Goal: Task Accomplishment & Management: Manage account settings

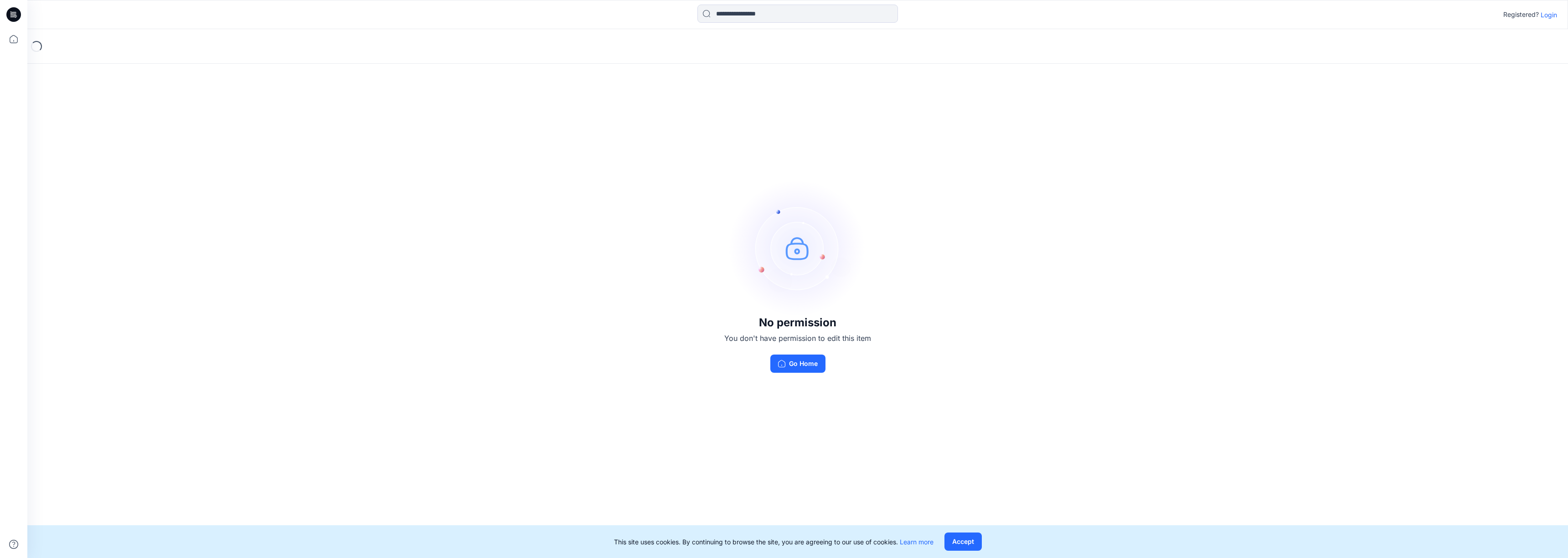
click at [785, 363] on button "Go Home" at bounding box center [797, 364] width 55 height 18
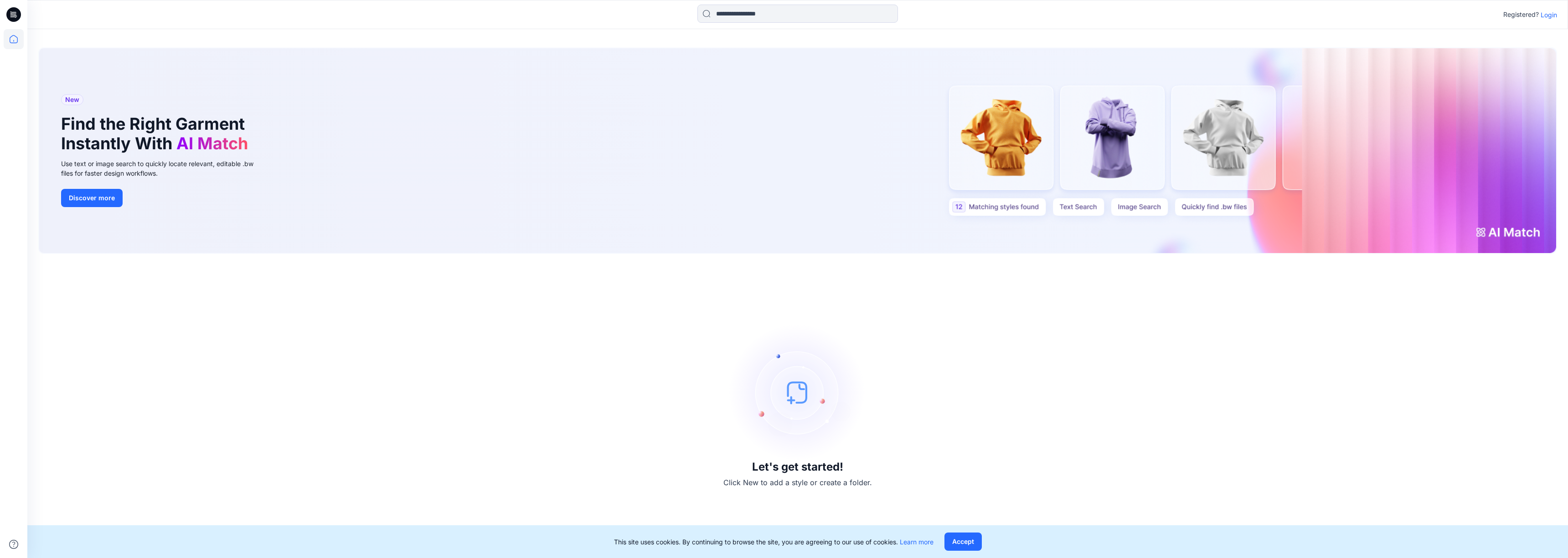
click at [1552, 17] on p "Login" at bounding box center [1549, 14] width 16 height 10
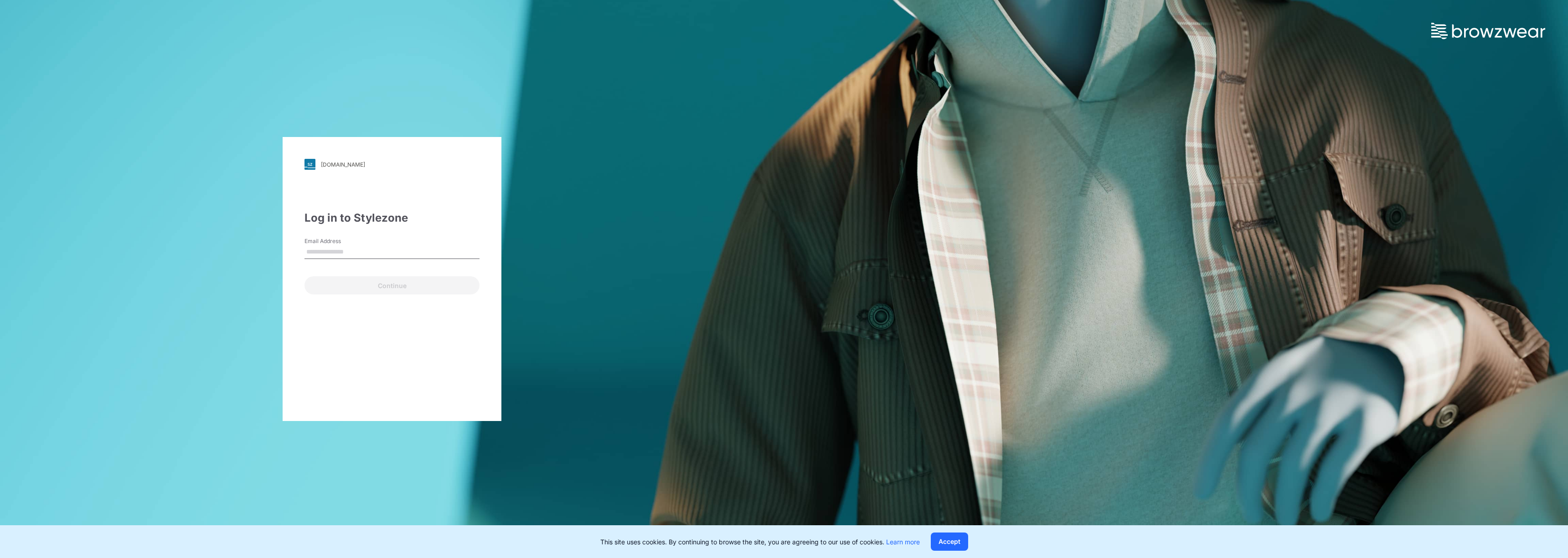
type input "**********"
click at [377, 284] on button "Continue" at bounding box center [392, 286] width 175 height 18
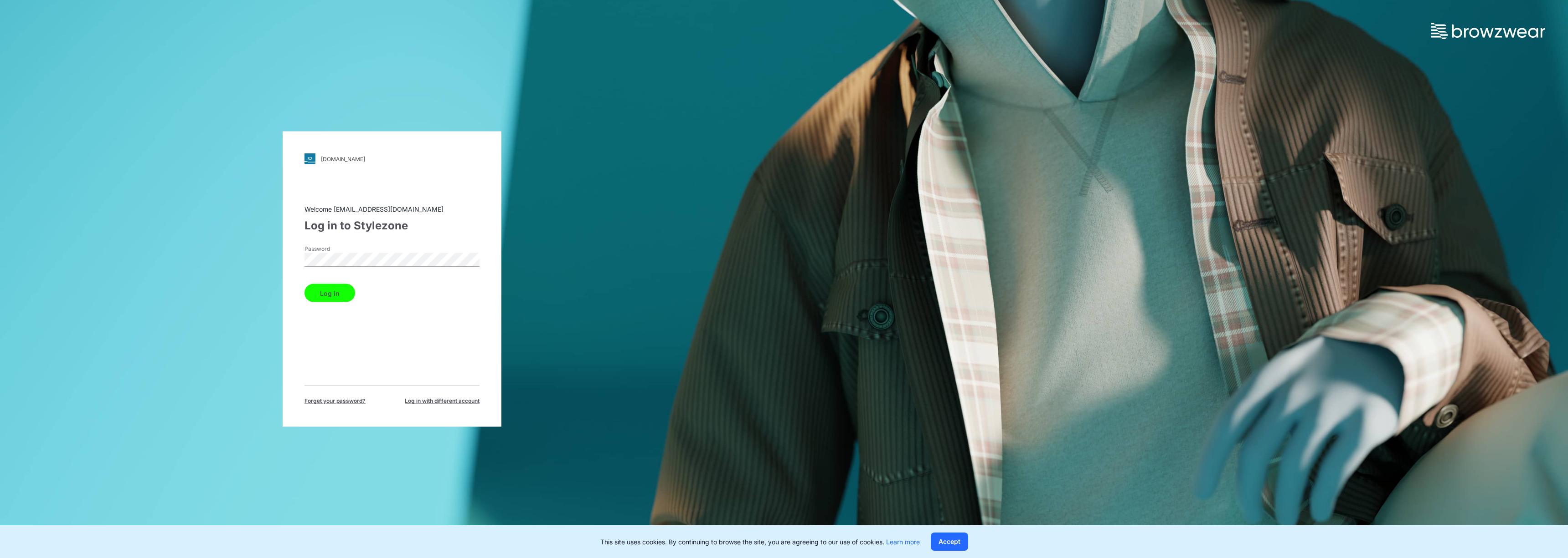
click at [328, 295] on button "Log in" at bounding box center [330, 293] width 51 height 18
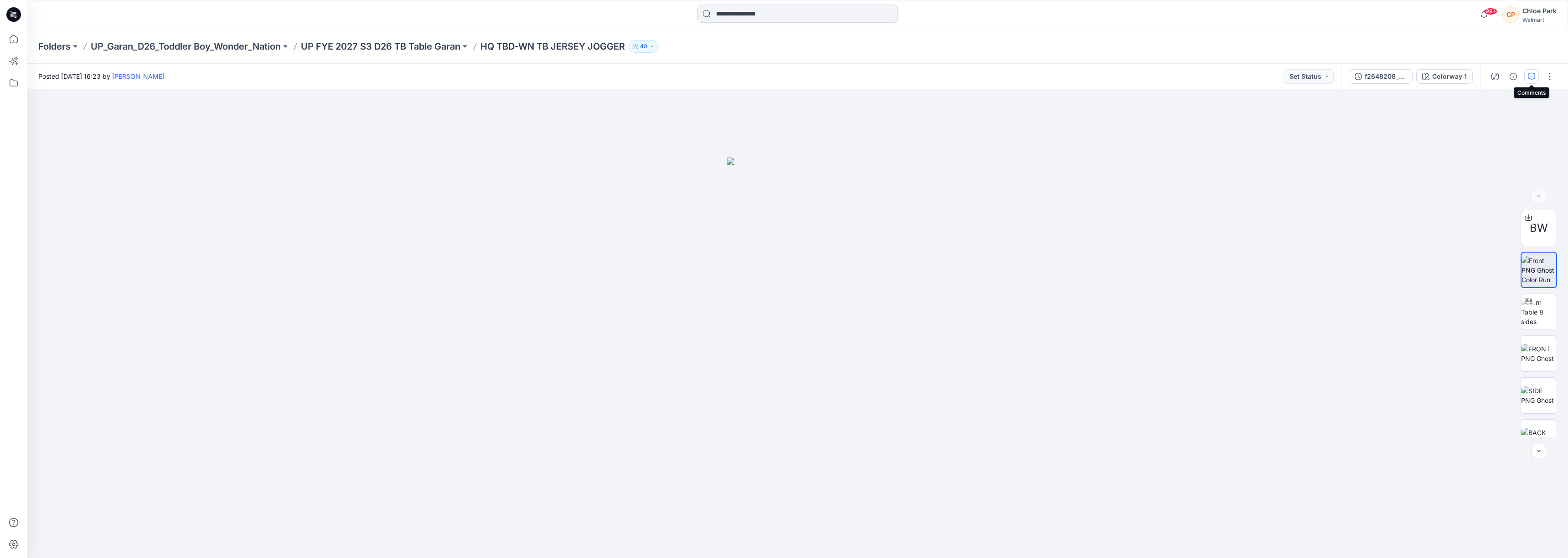
click at [1534, 78] on icon "button" at bounding box center [1532, 77] width 7 height 7
